Goal: Task Accomplishment & Management: Manage account settings

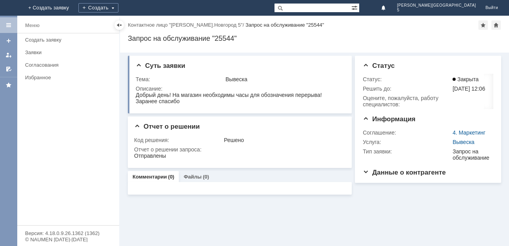
click at [28, 53] on div "Заявки" at bounding box center [69, 52] width 89 height 6
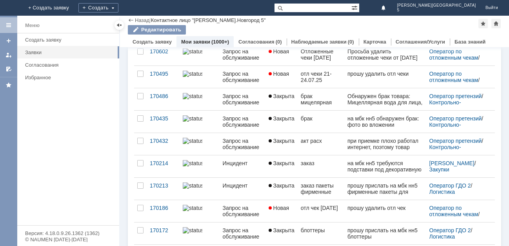
scroll to position [314, 0]
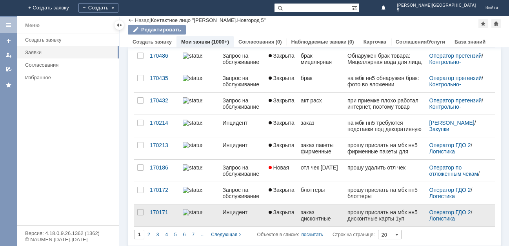
click at [236, 211] on div "Инцидент" at bounding box center [243, 212] width 40 height 6
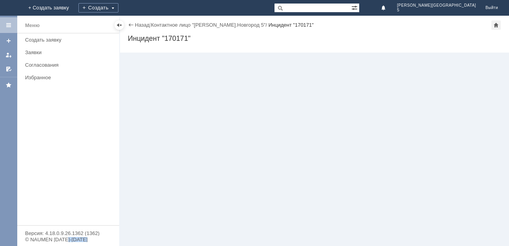
click at [236, 211] on div "Назад | Контактное лицо "[PERSON_NAME].Новгород 5" / Инцидент "170171" Инцидент…" at bounding box center [314, 131] width 389 height 230
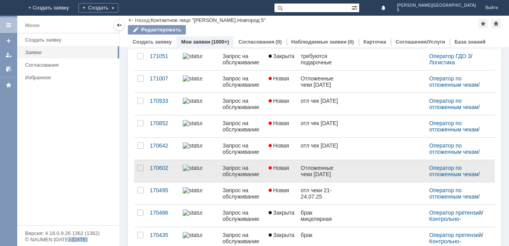
scroll to position [275, 0]
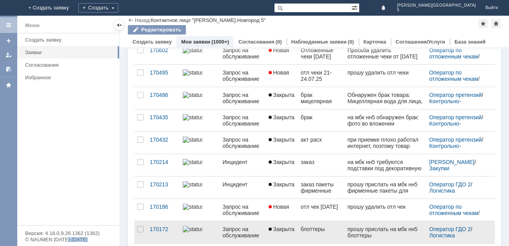
click at [238, 229] on div "Запрос на обслуживание" at bounding box center [243, 232] width 40 height 13
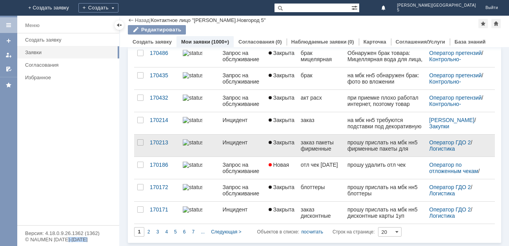
click at [233, 143] on div "Инцидент" at bounding box center [243, 142] width 40 height 6
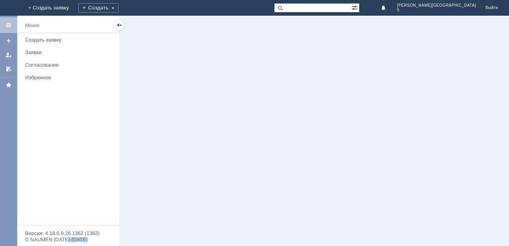
click at [233, 143] on div at bounding box center [314, 131] width 389 height 230
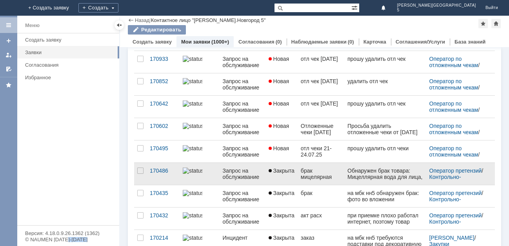
click at [238, 176] on div "Запрос на обслуживание" at bounding box center [243, 174] width 40 height 13
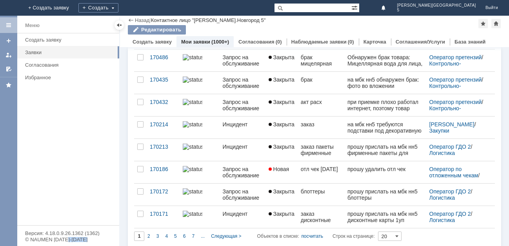
scroll to position [317, 0]
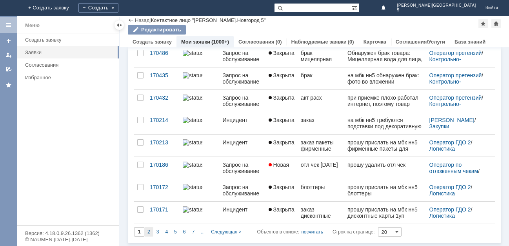
click at [149, 232] on span "2" at bounding box center [149, 231] width 3 height 5
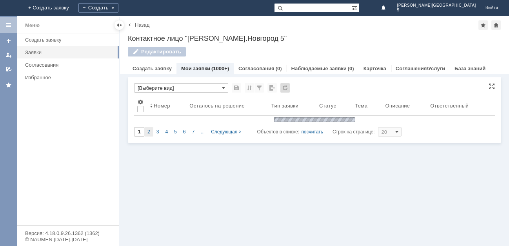
scroll to position [0, 0]
type input "2"
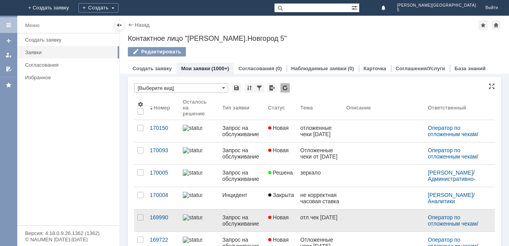
scroll to position [3, 0]
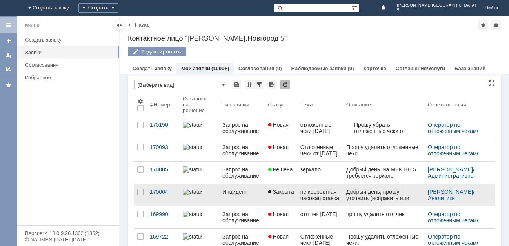
click at [237, 190] on div "Инцидент" at bounding box center [242, 192] width 40 height 6
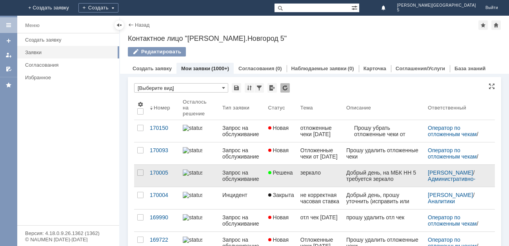
click at [235, 174] on div "Запрос на обслуживание" at bounding box center [242, 175] width 40 height 13
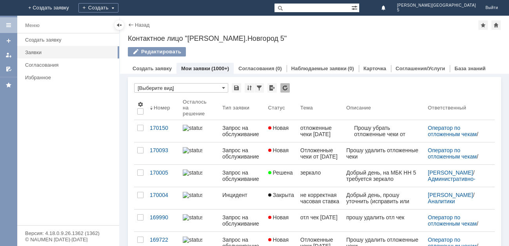
click at [63, 184] on div "Меню Создать заявку Заявки Согласования Избранное" at bounding box center [68, 129] width 102 height 192
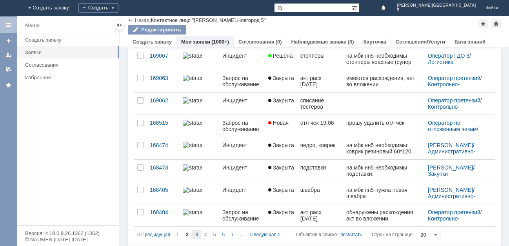
click at [196, 232] on span "3" at bounding box center [196, 234] width 3 height 5
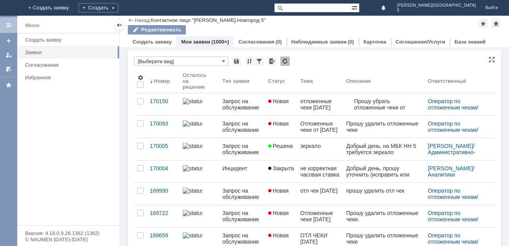
type input "3"
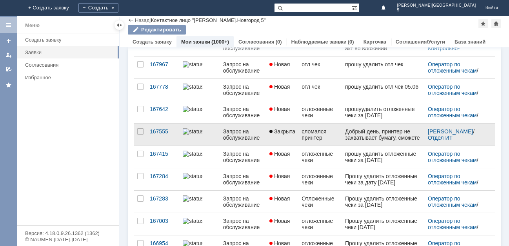
click at [250, 132] on div "Запрос на обслуживание" at bounding box center [243, 134] width 40 height 13
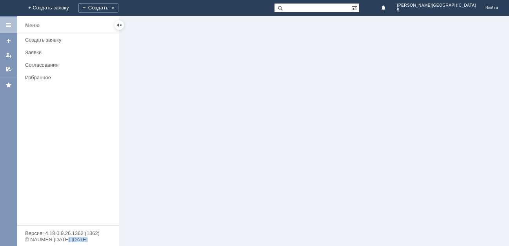
click at [250, 132] on div at bounding box center [314, 131] width 389 height 230
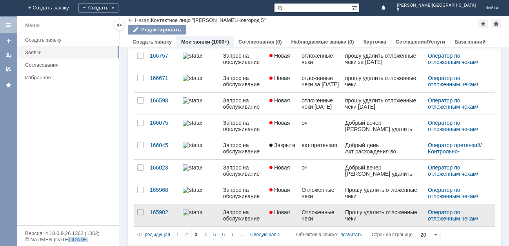
scroll to position [317, 0]
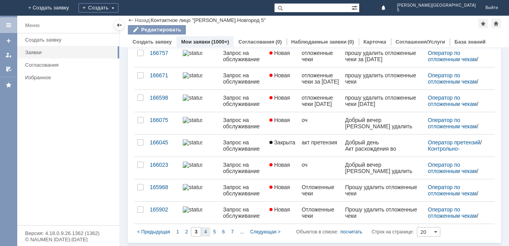
click at [204, 232] on span "4" at bounding box center [205, 231] width 3 height 5
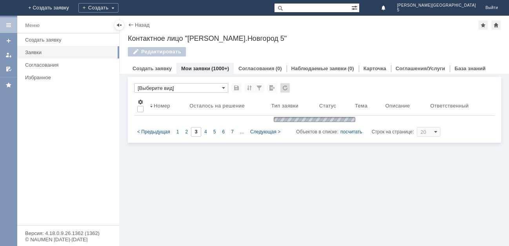
scroll to position [0, 0]
type input "4"
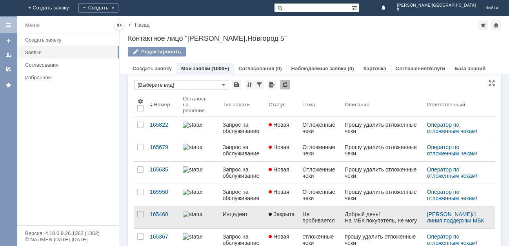
click at [241, 212] on div "Инцидент" at bounding box center [243, 214] width 40 height 6
